Goal: Information Seeking & Learning: Learn about a topic

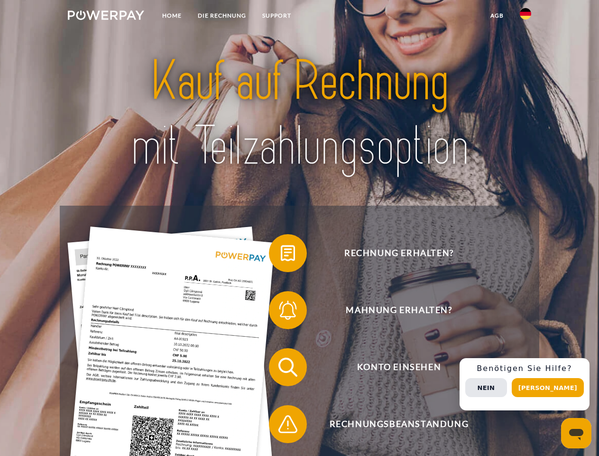
click at [106, 17] on img at bounding box center [106, 14] width 76 height 9
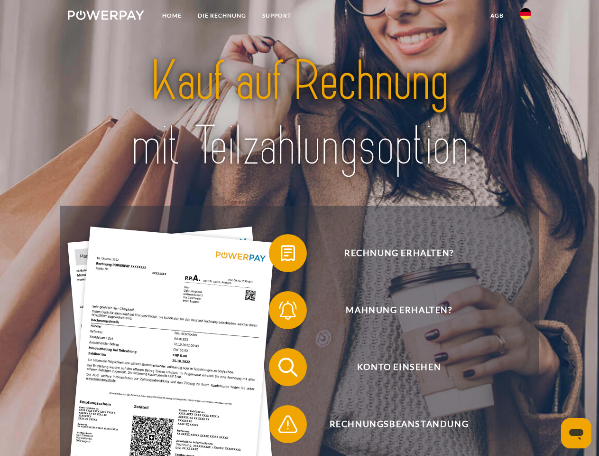
click at [526, 17] on img at bounding box center [525, 13] width 11 height 11
click at [497, 16] on link "agb" at bounding box center [497, 15] width 29 height 17
click at [281, 255] on span at bounding box center [273, 252] width 47 height 47
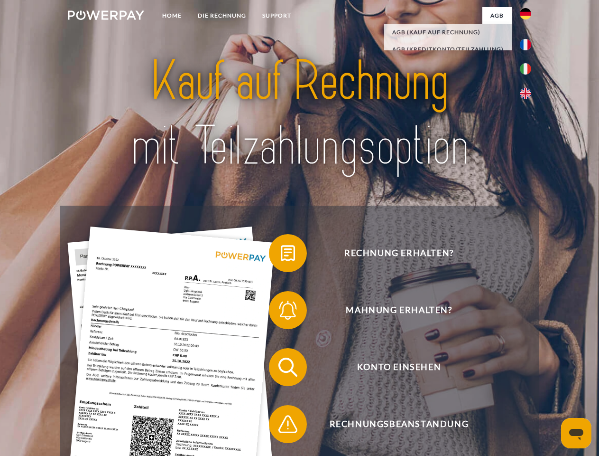
click at [281, 312] on span at bounding box center [273, 309] width 47 height 47
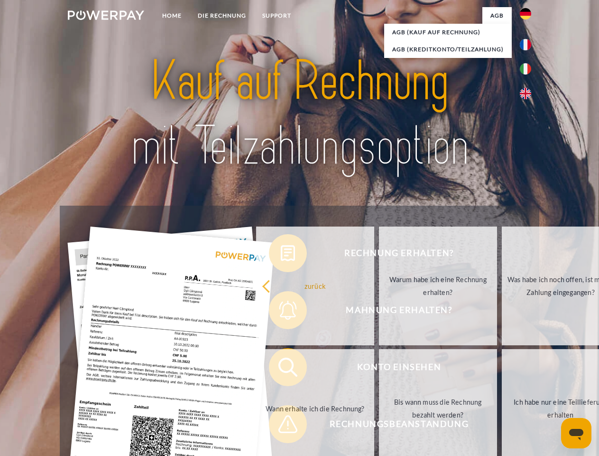
click at [379, 369] on link "Bis wann muss die Rechnung bezahlt werden?" at bounding box center [438, 408] width 118 height 119
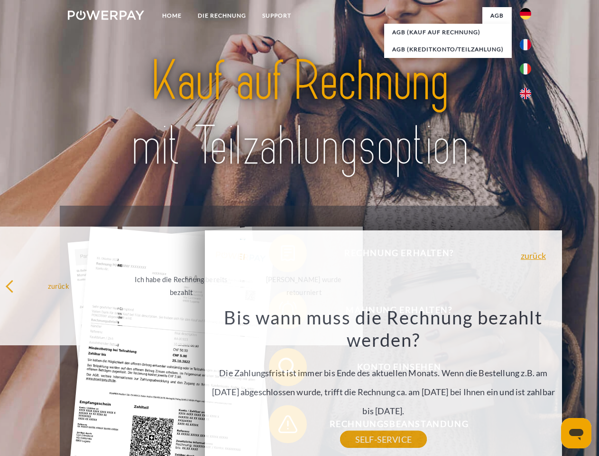
click at [281, 426] on div "Bis wann muss die Rechnung bezahlt werden? Die Zahlungsfrist ist immer bis Ende…" at bounding box center [384, 372] width 346 height 133
click at [528, 384] on div "Rechnung erhalten? Mahnung erhalten? Konto einsehen" at bounding box center [299, 396] width 479 height 380
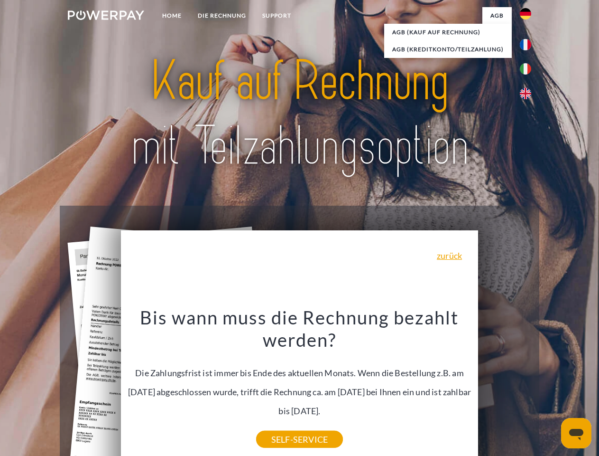
click at [505, 386] on span "Konto einsehen" at bounding box center [399, 367] width 233 height 38
click at [552, 387] on header "Home DIE RECHNUNG SUPPORT" at bounding box center [299, 327] width 599 height 655
